Goal: Find specific page/section: Find specific page/section

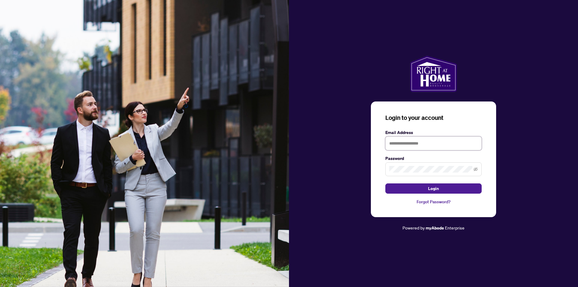
click at [405, 145] on input "text" at bounding box center [433, 143] width 96 height 14
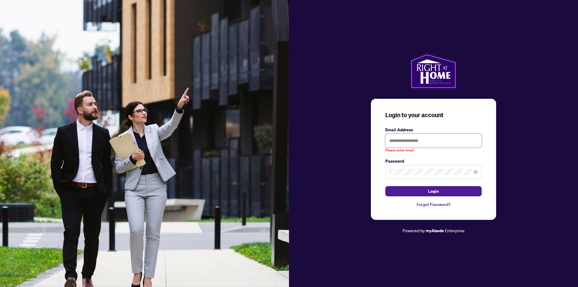
type input "**********"
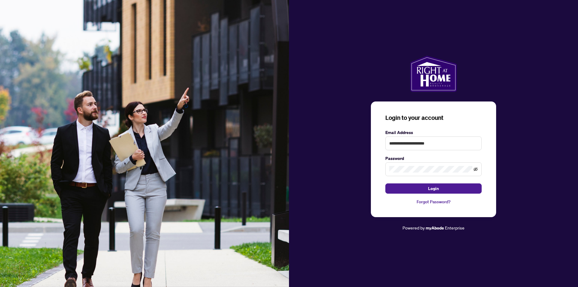
click at [477, 169] on icon "eye-invisible" at bounding box center [475, 169] width 4 height 4
click at [478, 167] on span at bounding box center [433, 169] width 96 height 14
click at [469, 187] on button "Login" at bounding box center [433, 188] width 96 height 10
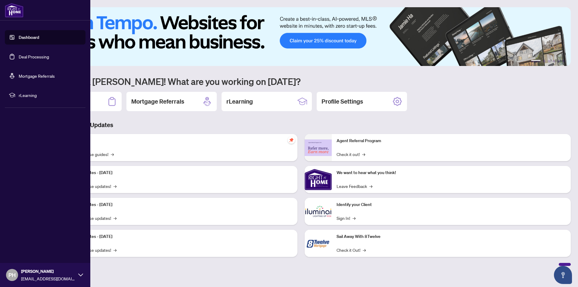
click at [29, 54] on link "Deal Processing" at bounding box center [34, 56] width 30 height 5
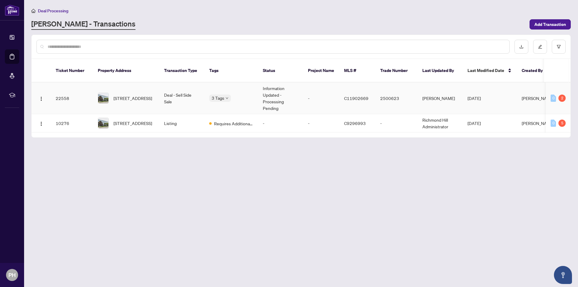
click at [329, 93] on td "-" at bounding box center [321, 98] width 36 height 32
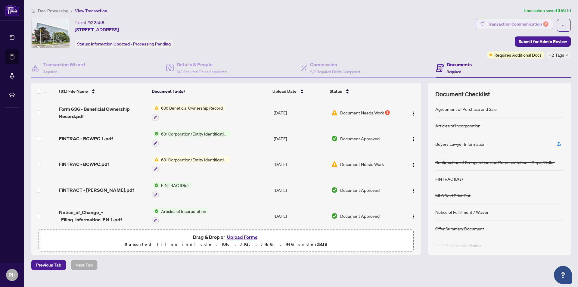
click at [535, 22] on div "Transaction Communication 2" at bounding box center [517, 24] width 61 height 10
